Goal: Information Seeking & Learning: Find specific fact

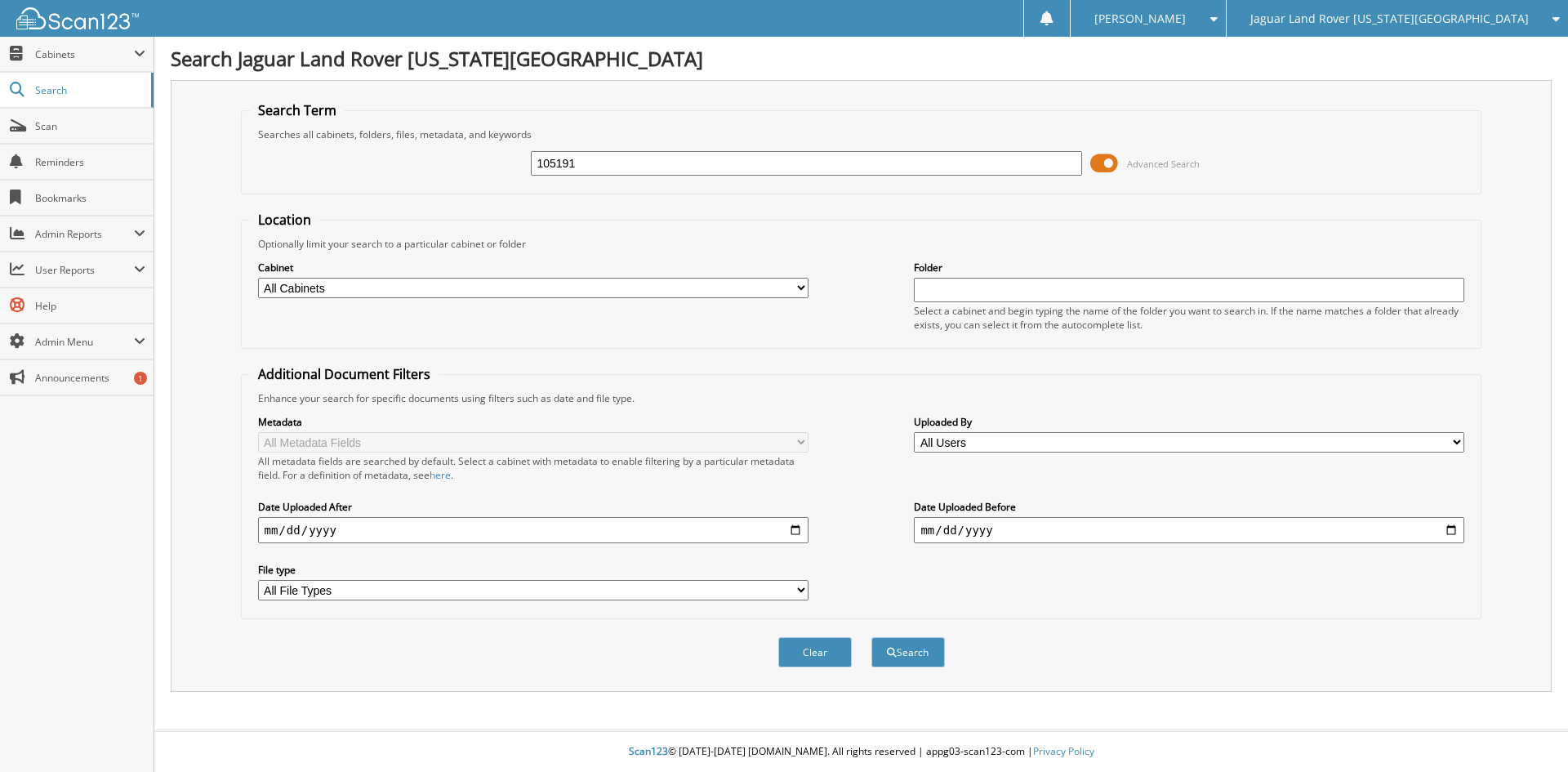
type input "105191"
click at [872, 637] on button "Search" at bounding box center [908, 652] width 73 height 31
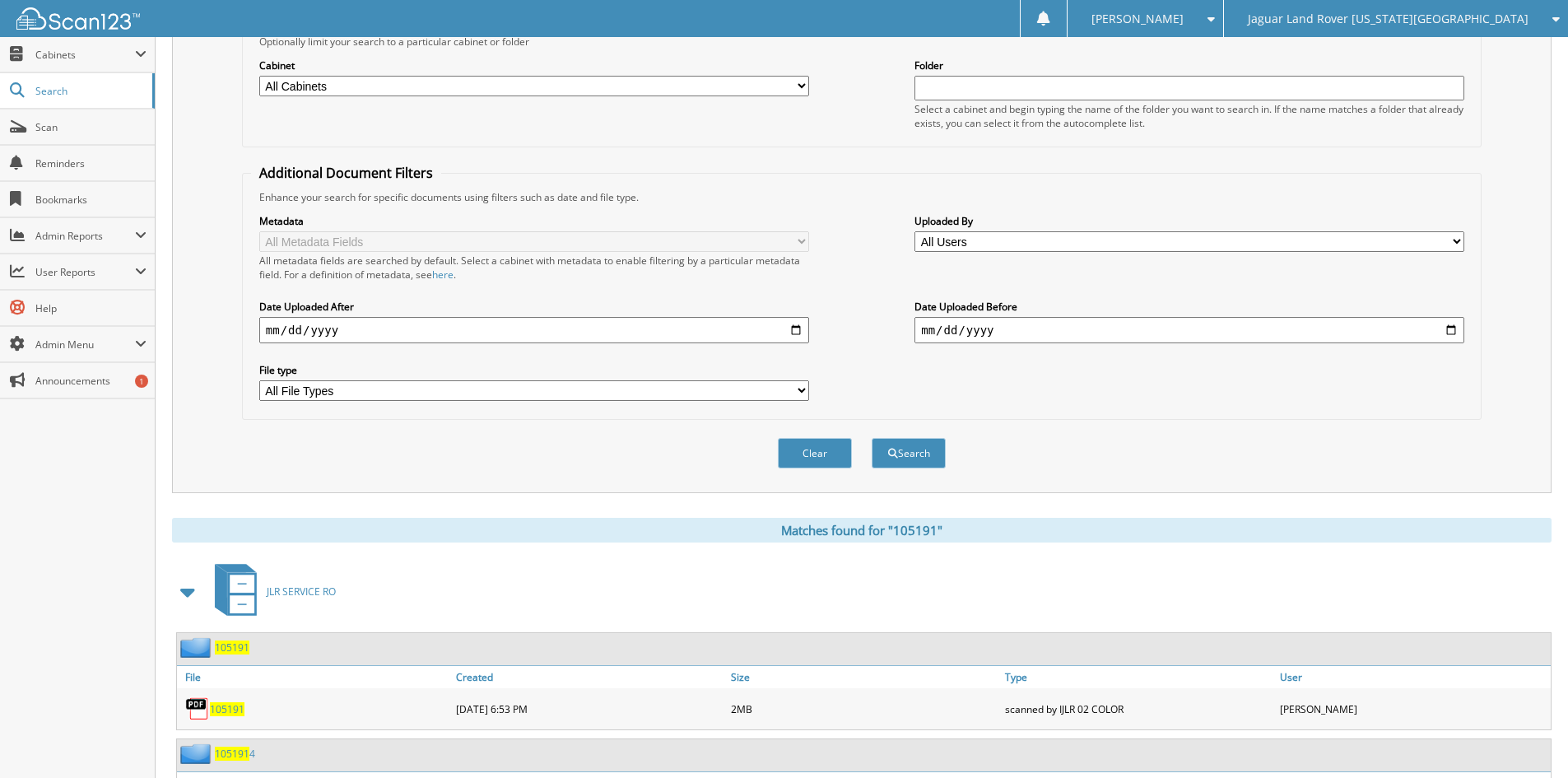
scroll to position [313, 0]
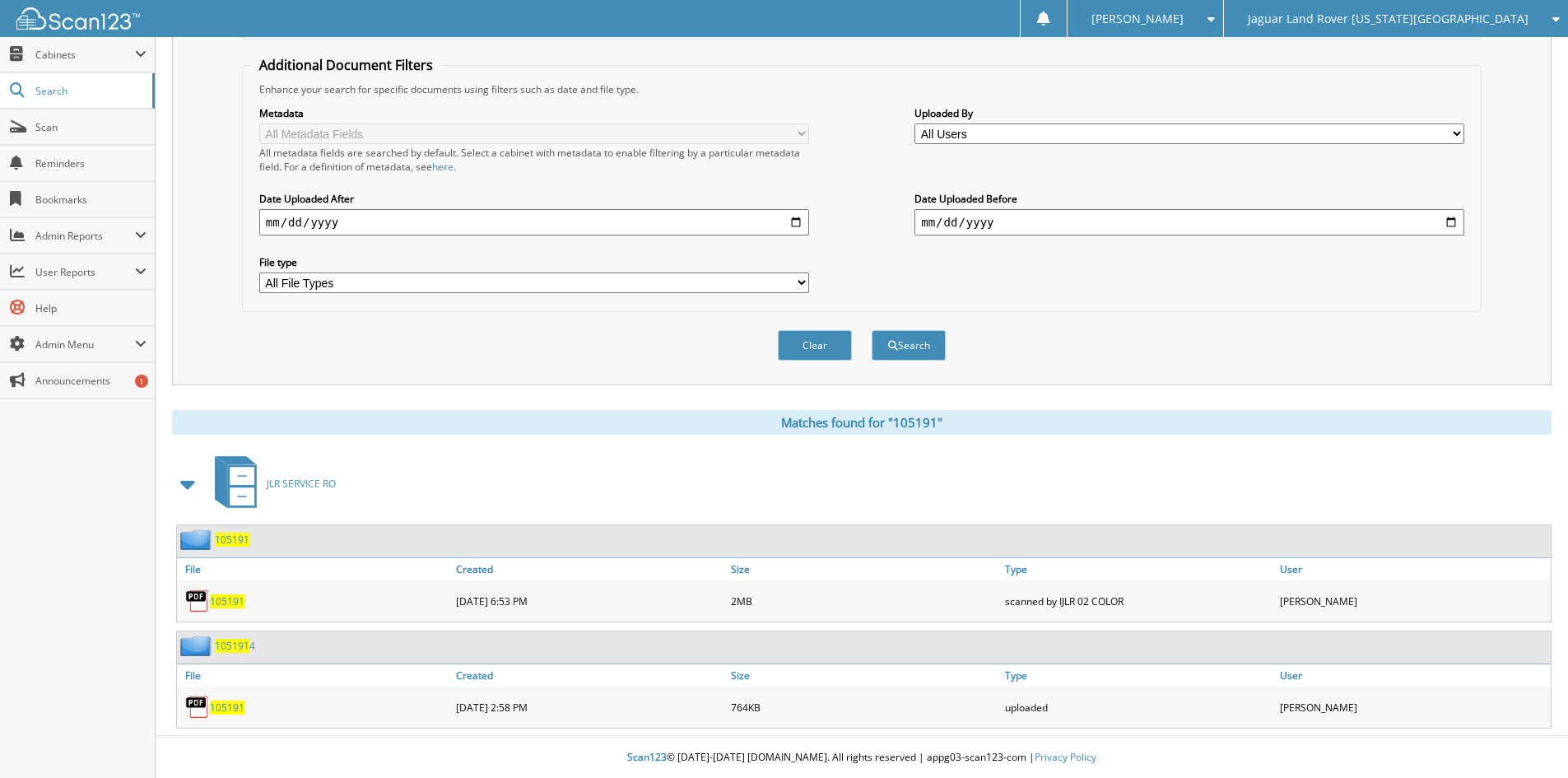
click at [187, 483] on span at bounding box center [188, 484] width 23 height 30
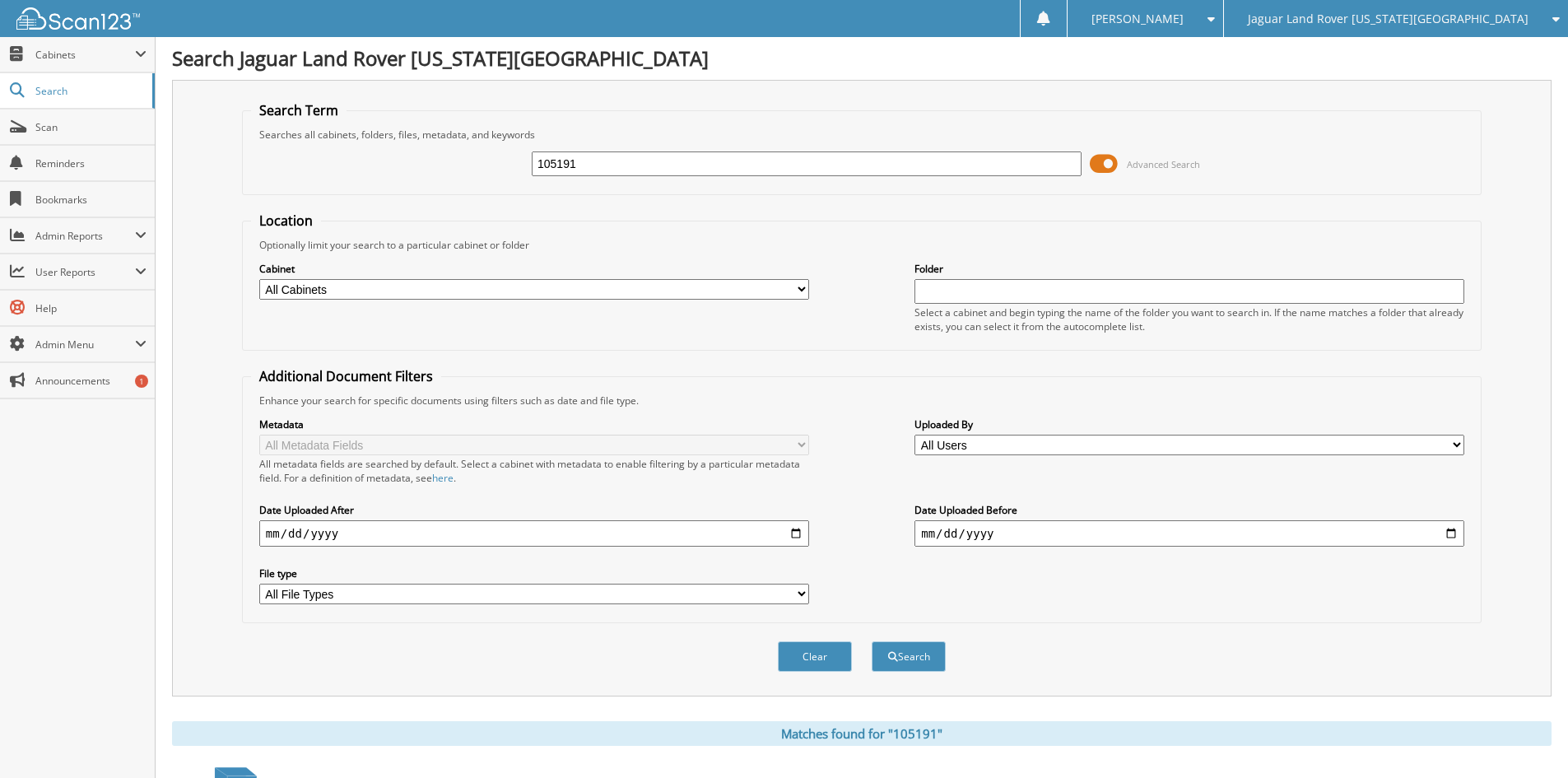
scroll to position [0, 0]
drag, startPoint x: 611, startPoint y: 167, endPoint x: 498, endPoint y: 156, distance: 113.5
click at [498, 156] on div "105191 Advanced Search" at bounding box center [862, 165] width 1222 height 45
type input "UL421149A"
click at [685, 168] on input "UL421149A" at bounding box center [807, 164] width 550 height 24
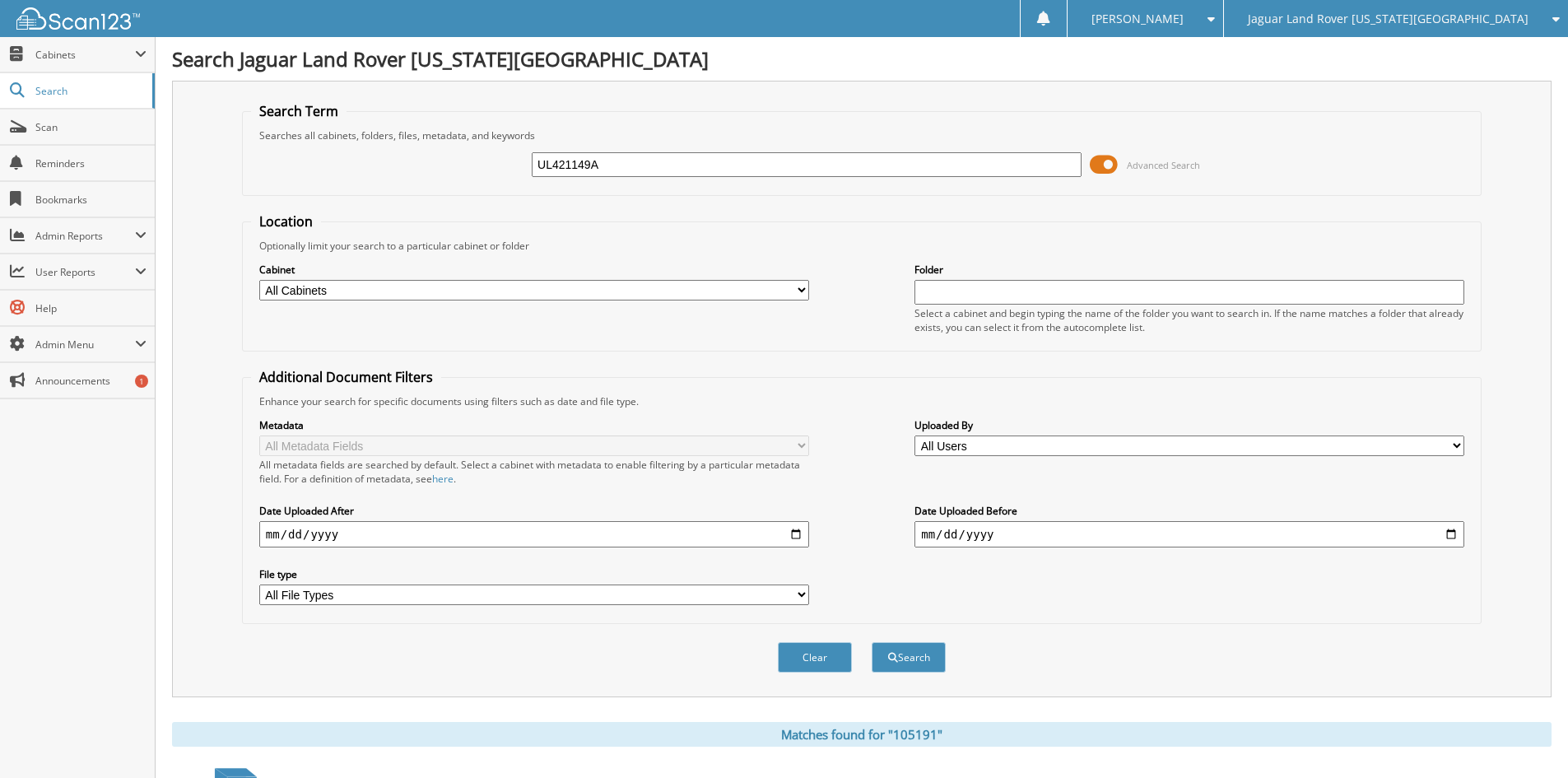
click at [872, 642] on button "Search" at bounding box center [909, 657] width 74 height 31
